Goal: Task Accomplishment & Management: Use online tool/utility

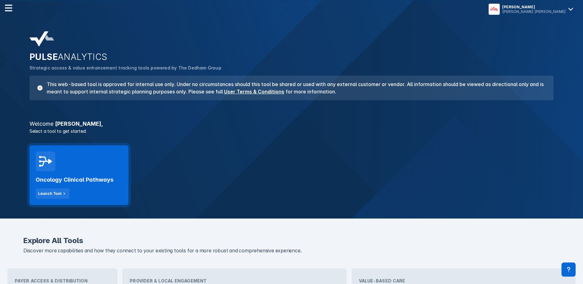
click at [56, 165] on div "Oncology Clinical Pathways Launch Tool" at bounding box center [78, 175] width 99 height 60
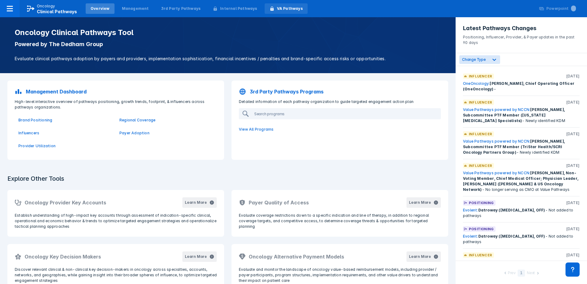
click at [286, 8] on div "VA Pathways" at bounding box center [290, 9] width 26 height 6
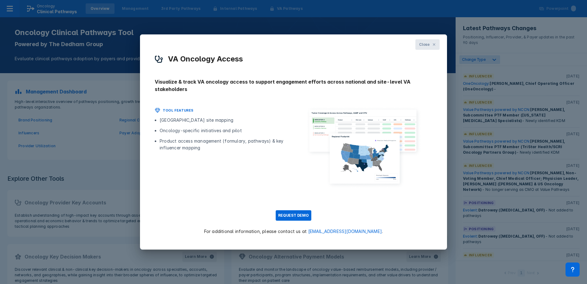
click at [426, 43] on span "Close" at bounding box center [424, 45] width 11 height 6
